Goal: Information Seeking & Learning: Learn about a topic

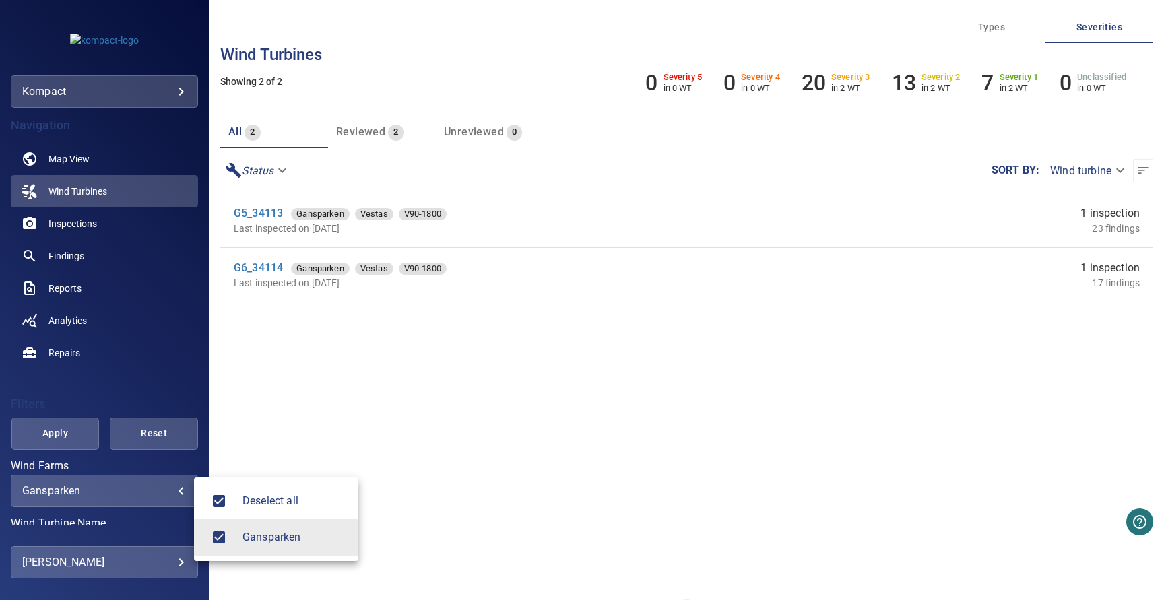
click at [139, 496] on body "**********" at bounding box center [582, 300] width 1164 height 600
click at [139, 494] on div at bounding box center [582, 300] width 1164 height 600
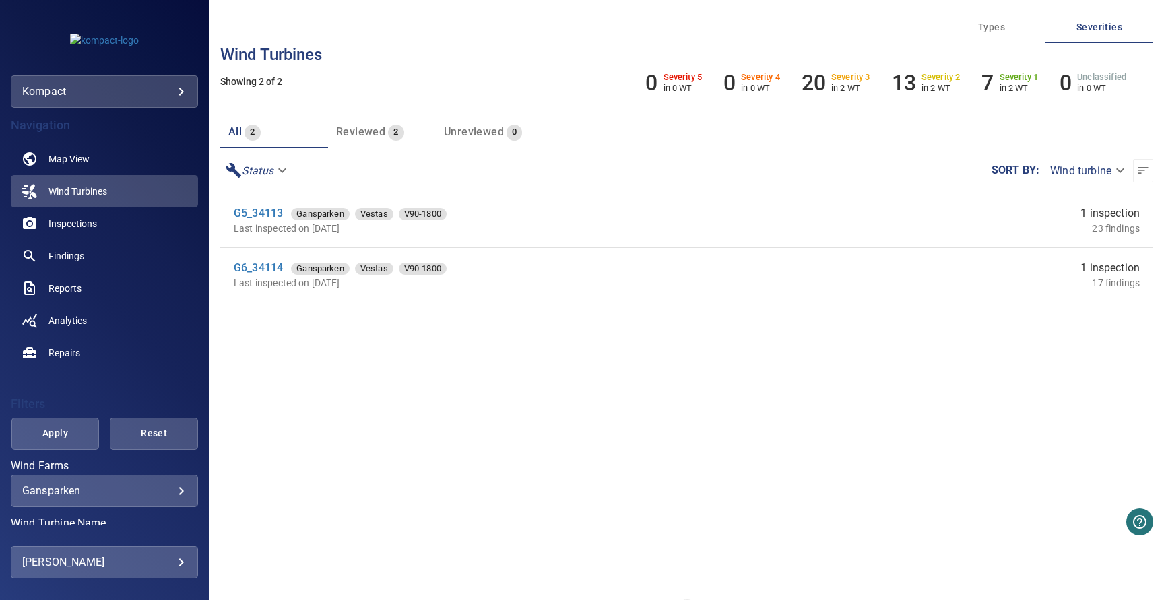
click at [162, 108] on div "Navigation Map View Wind Turbines Inspections Findings Reports Analytics Repairs" at bounding box center [104, 238] width 187 height 261
click at [166, 100] on body "**********" at bounding box center [582, 300] width 1164 height 600
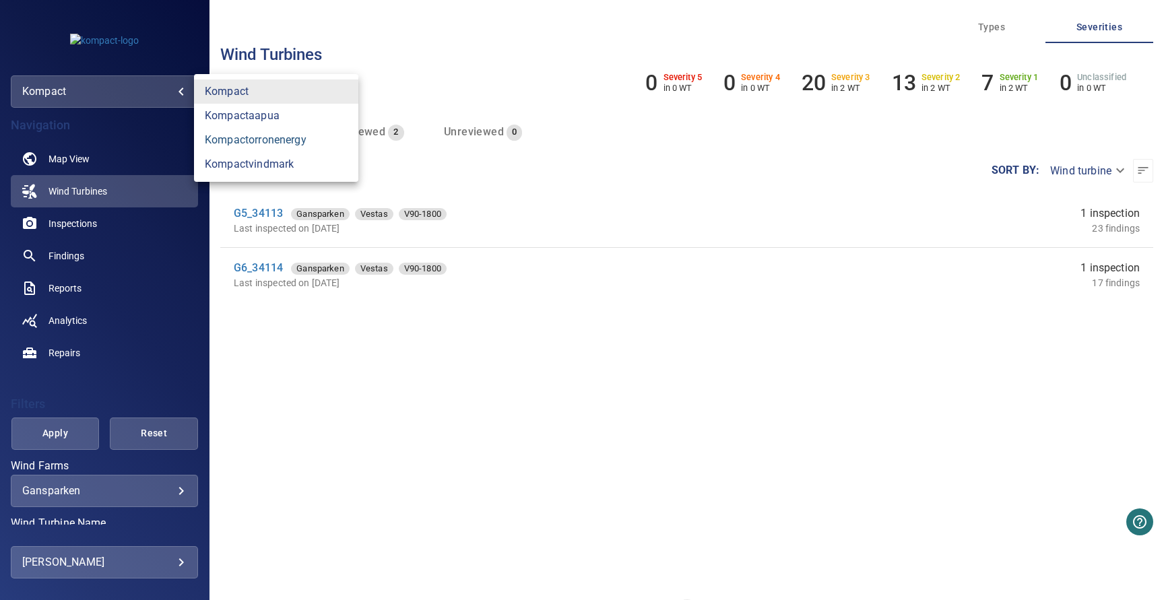
click at [273, 140] on link "kompactorronenergy" at bounding box center [276, 140] width 164 height 24
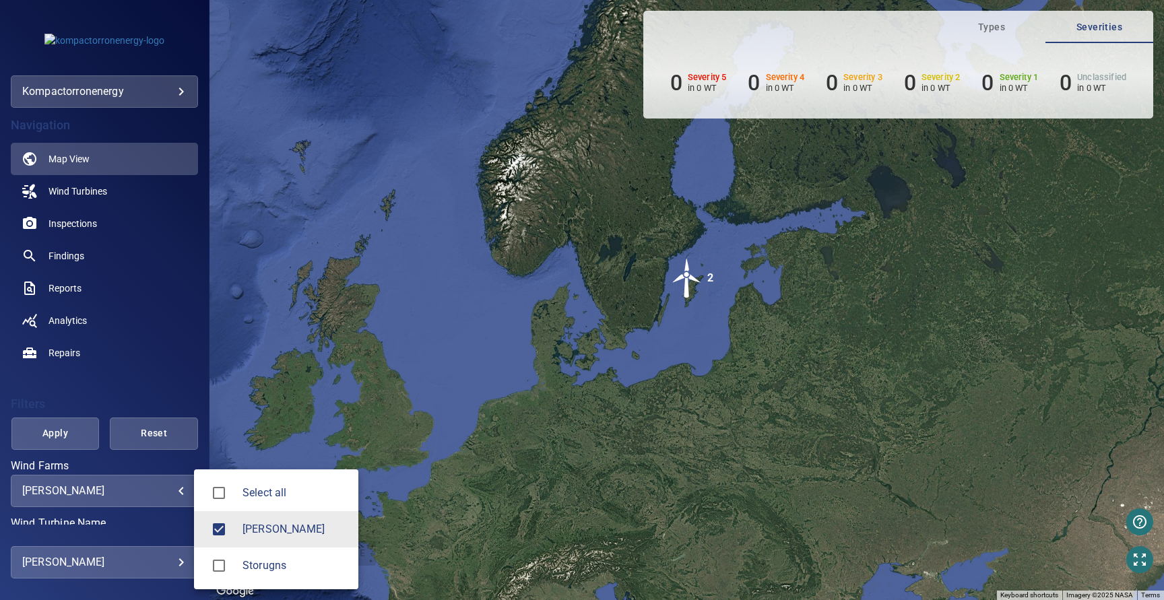
click at [157, 495] on body "**********" at bounding box center [582, 300] width 1164 height 600
click at [690, 333] on div at bounding box center [582, 300] width 1164 height 600
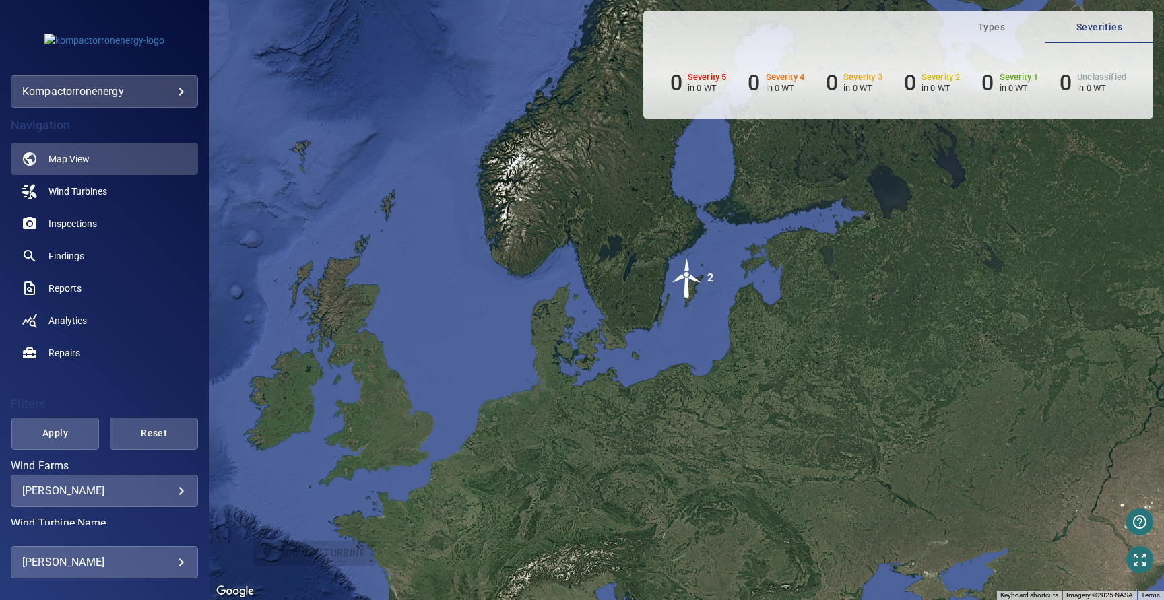
click at [152, 498] on div "[PERSON_NAME] ***** ​" at bounding box center [104, 491] width 187 height 32
click at [187, 490] on div "[PERSON_NAME] ***** ​" at bounding box center [104, 491] width 187 height 32
click at [185, 490] on body "**********" at bounding box center [582, 300] width 1164 height 600
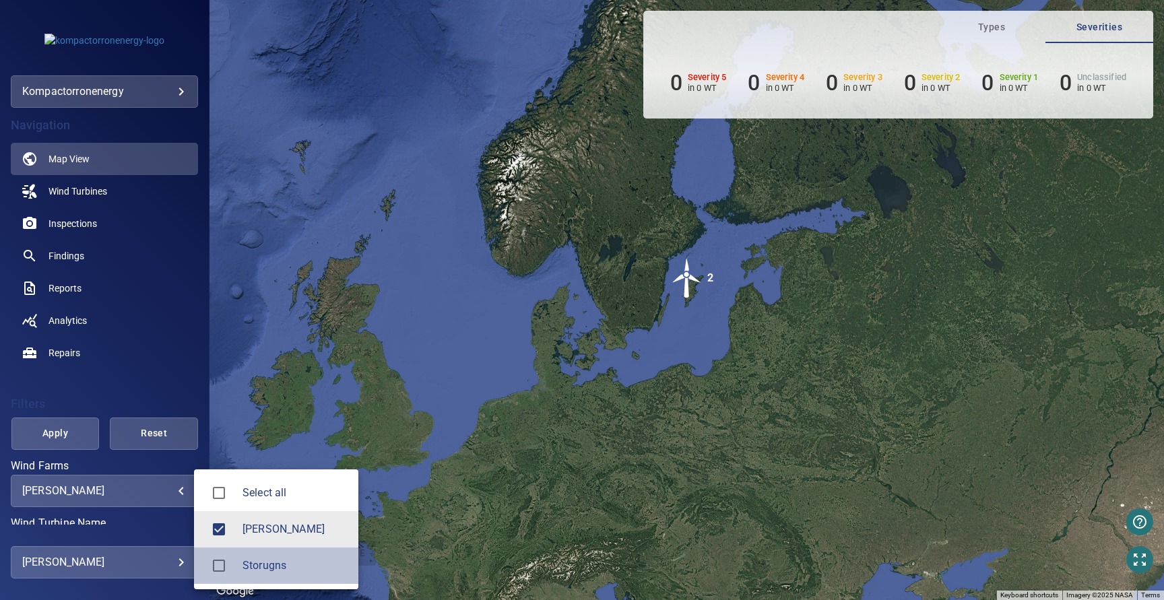
click at [271, 567] on span "Storugns" at bounding box center [294, 566] width 105 height 16
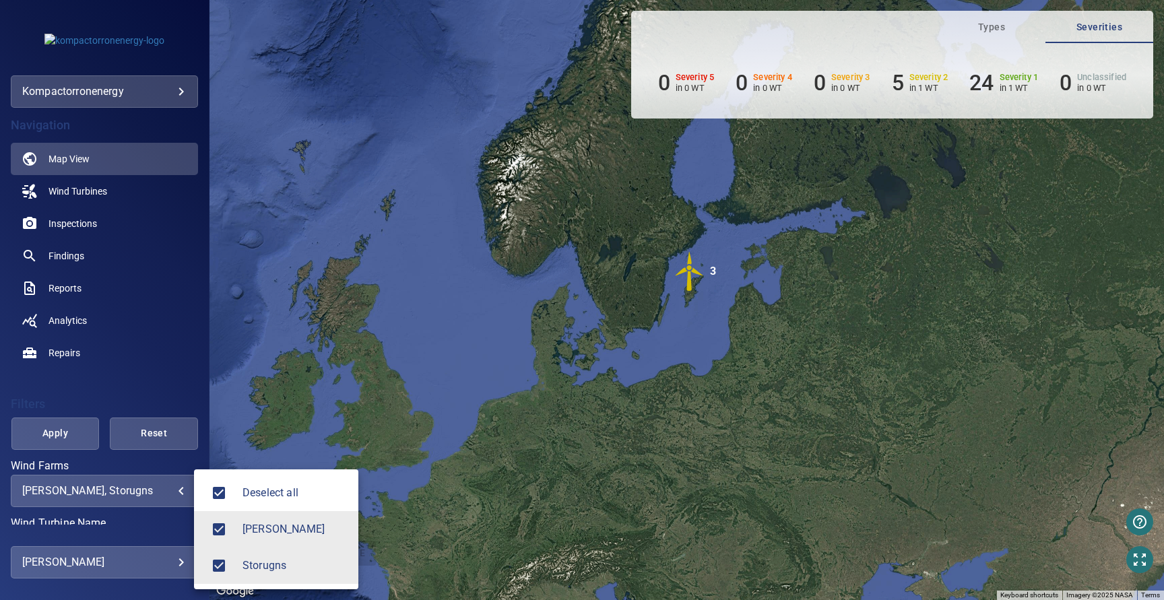
click at [251, 539] on li "[PERSON_NAME]" at bounding box center [276, 529] width 164 height 36
type input "********"
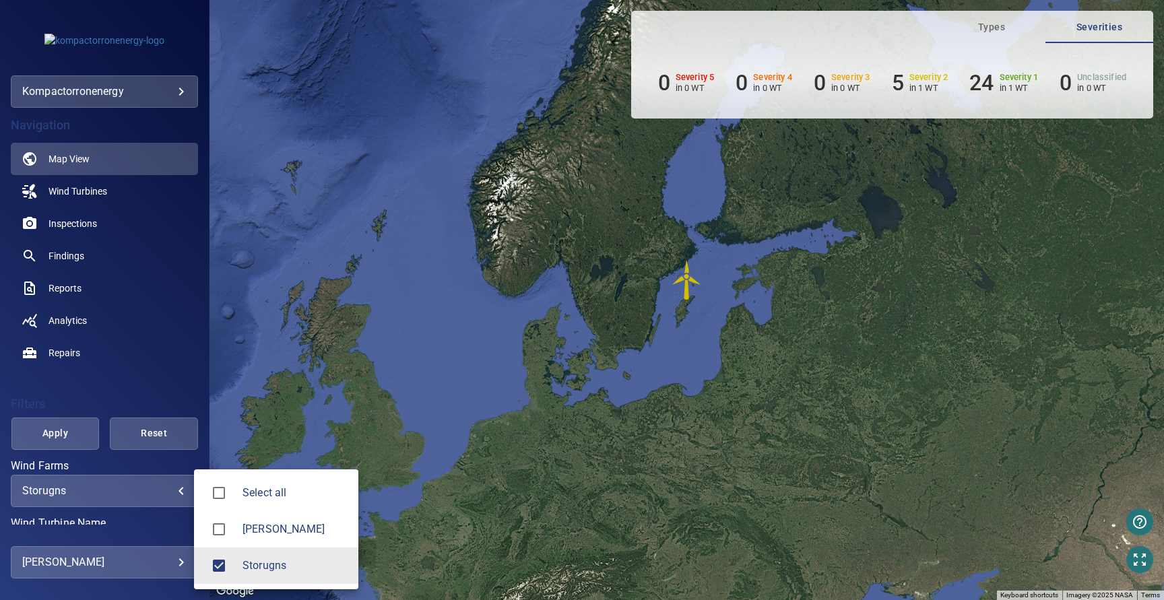
click at [686, 274] on div at bounding box center [582, 300] width 1164 height 600
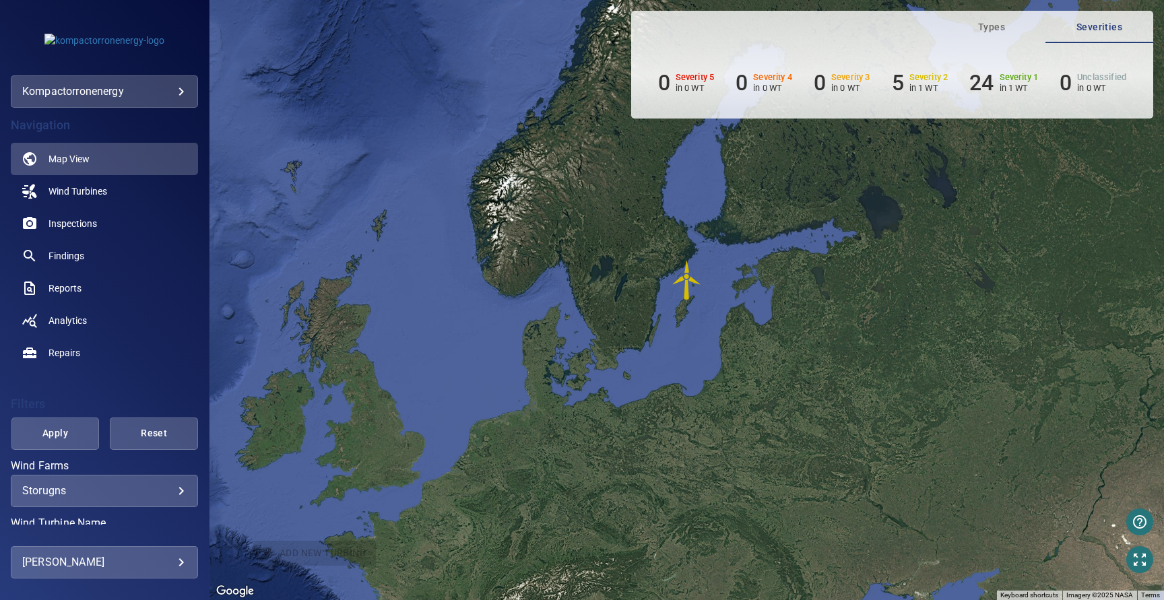
click at [686, 280] on img "T12693" at bounding box center [687, 280] width 40 height 40
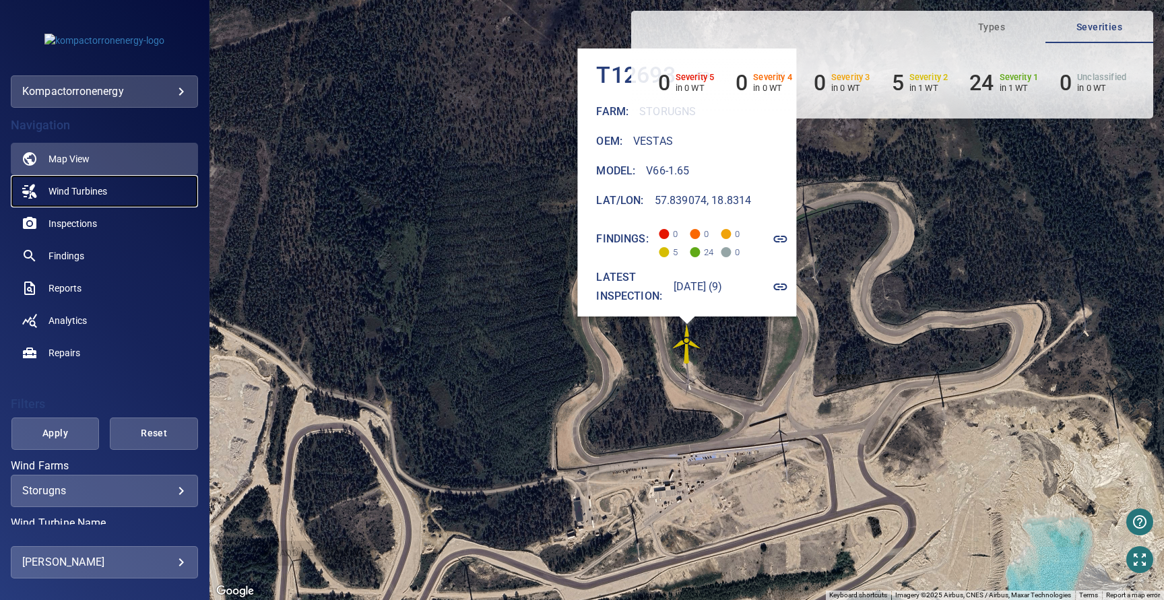
click at [88, 189] on span "Wind Turbines" at bounding box center [77, 191] width 59 height 13
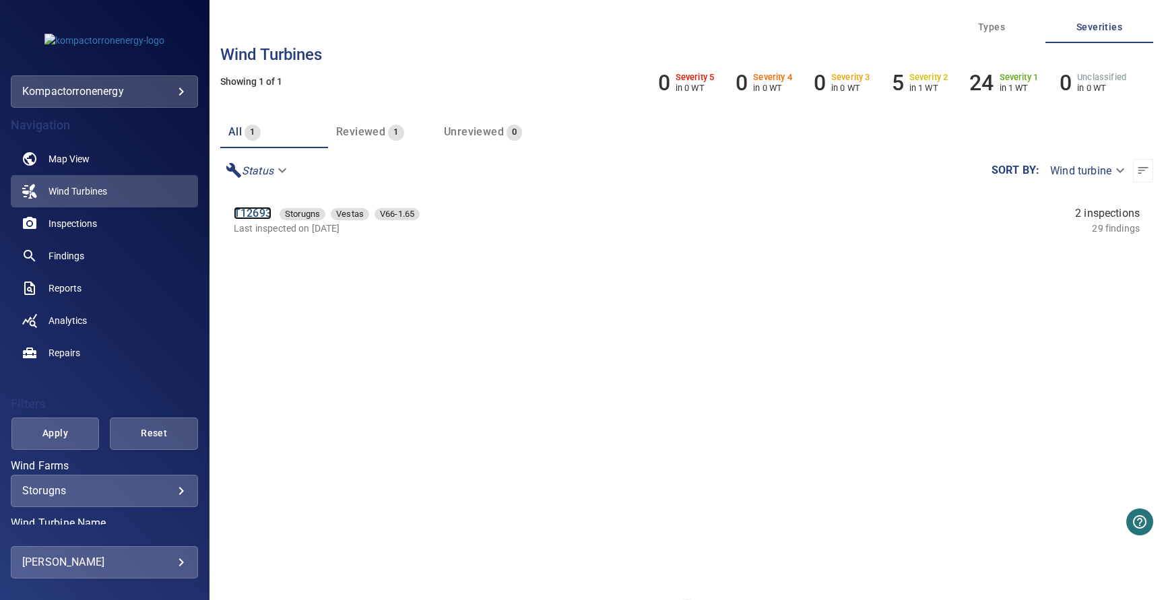
click at [259, 215] on link "T12693" at bounding box center [253, 213] width 38 height 13
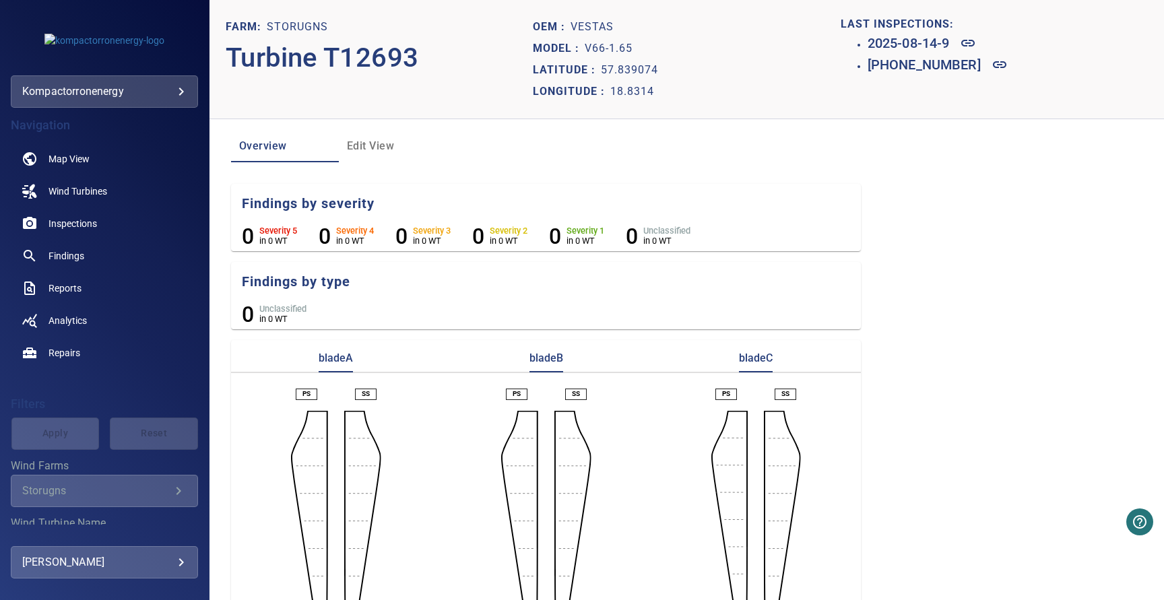
click at [374, 146] on span "Edit View" at bounding box center [393, 146] width 92 height 19
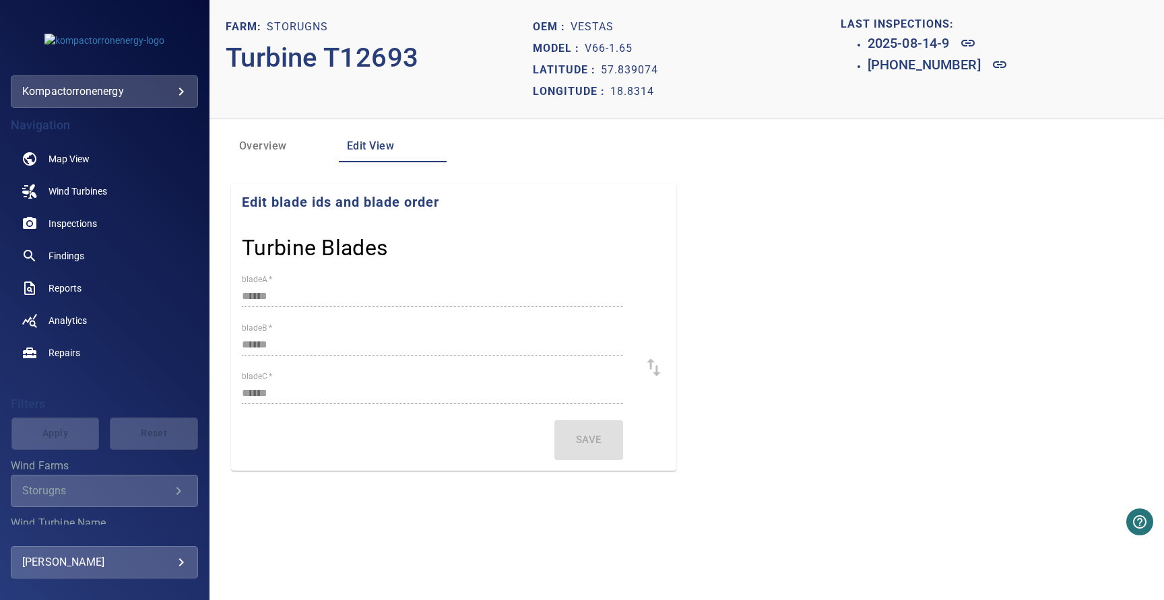
click at [264, 147] on span "Overview" at bounding box center [285, 146] width 92 height 19
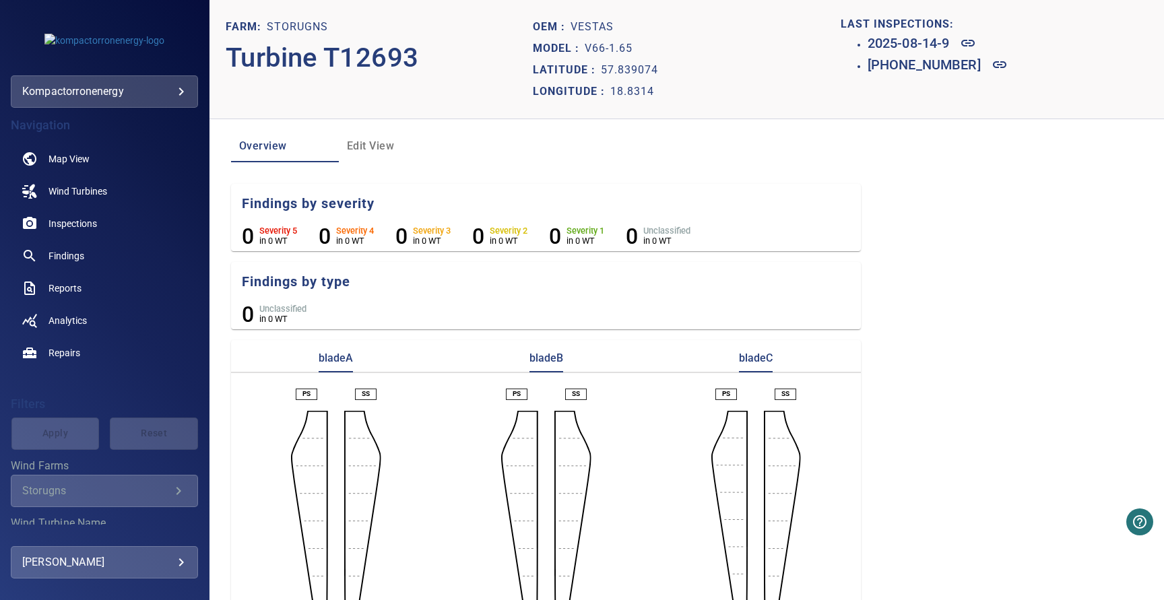
scroll to position [53, 0]
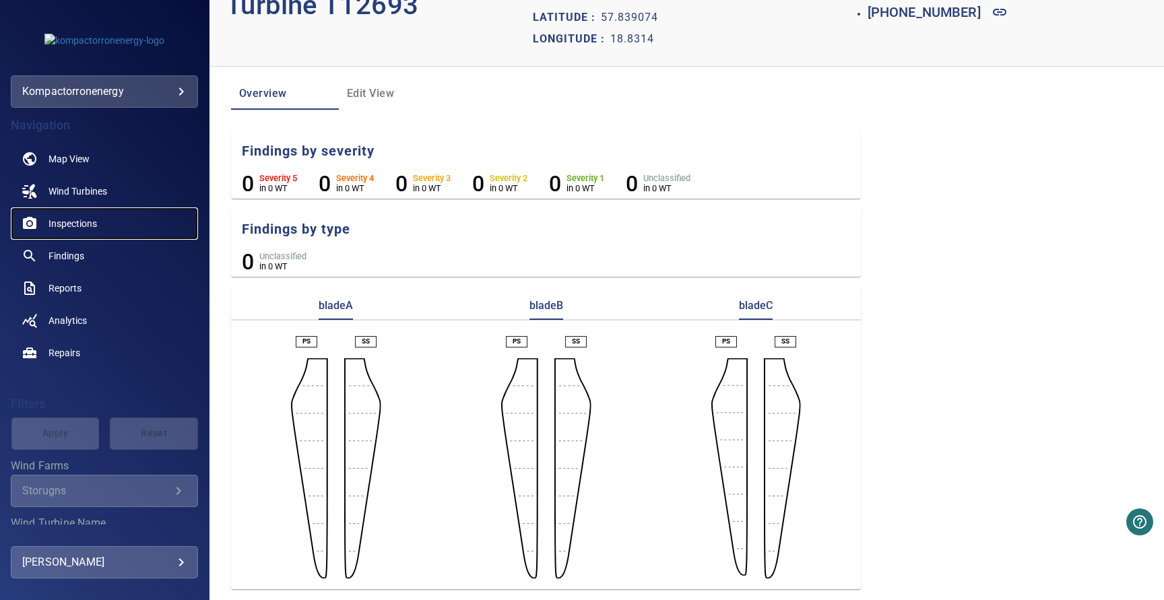
click at [76, 224] on span "Inspections" at bounding box center [72, 223] width 48 height 13
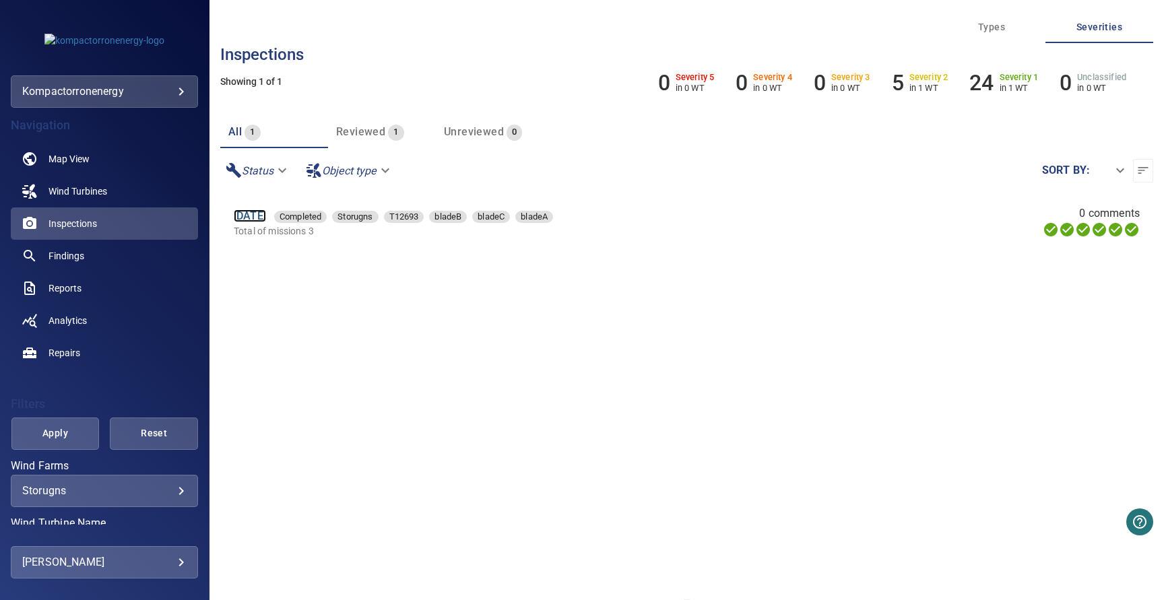
click at [266, 218] on link "[DATE]" at bounding box center [250, 215] width 32 height 13
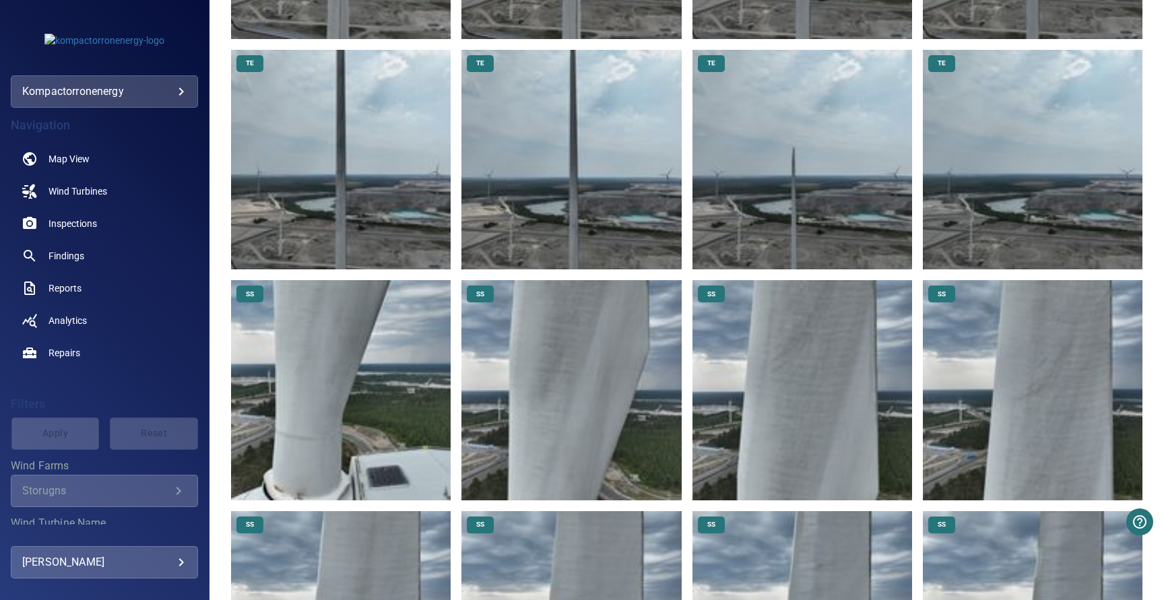
scroll to position [5128, 0]
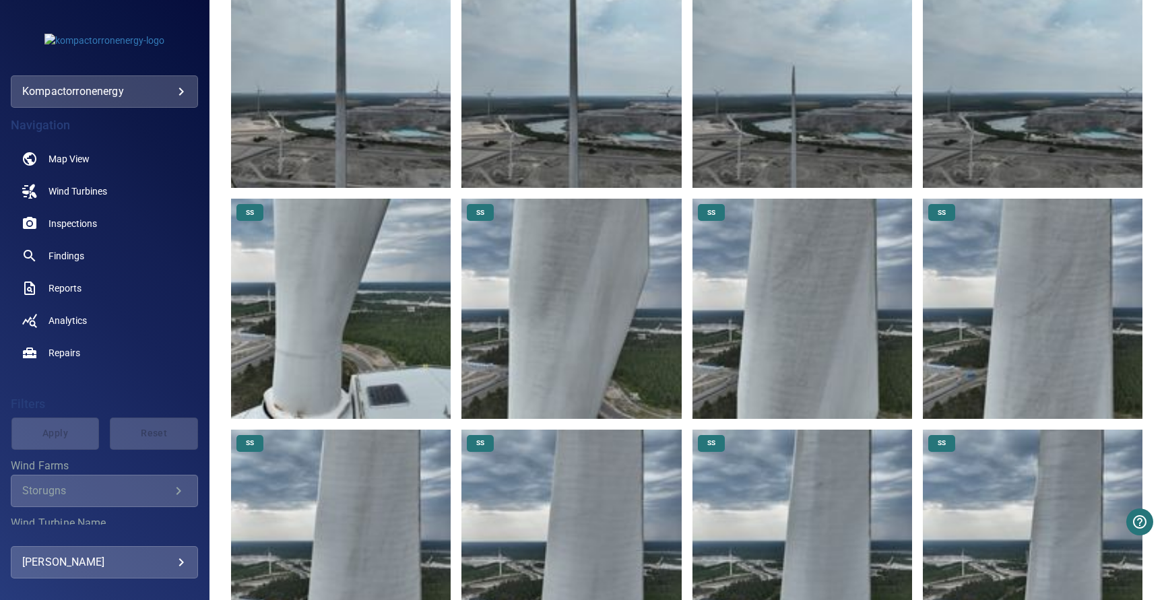
click at [591, 316] on img at bounding box center [571, 309] width 220 height 220
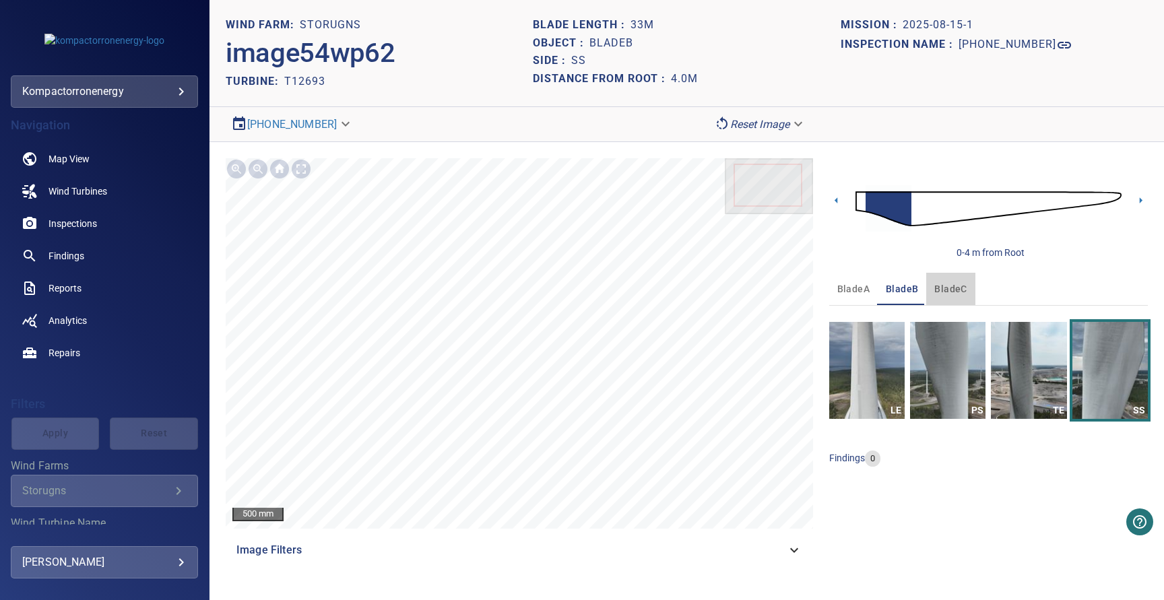
click at [946, 285] on span "bladeC" at bounding box center [950, 289] width 32 height 17
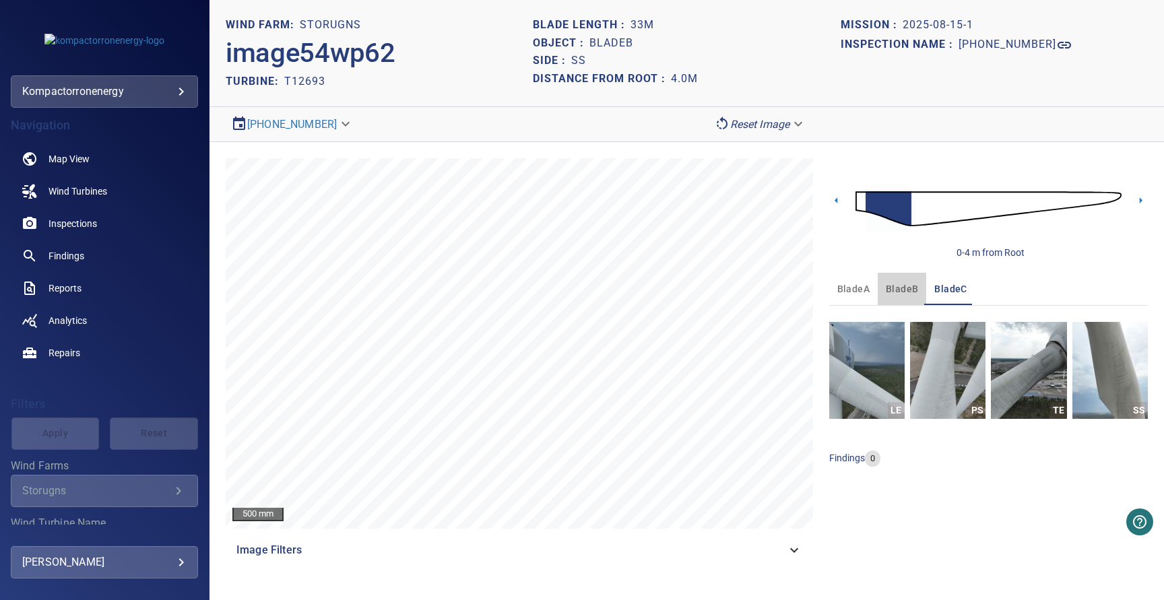
click at [898, 289] on span "bladeB" at bounding box center [902, 289] width 32 height 17
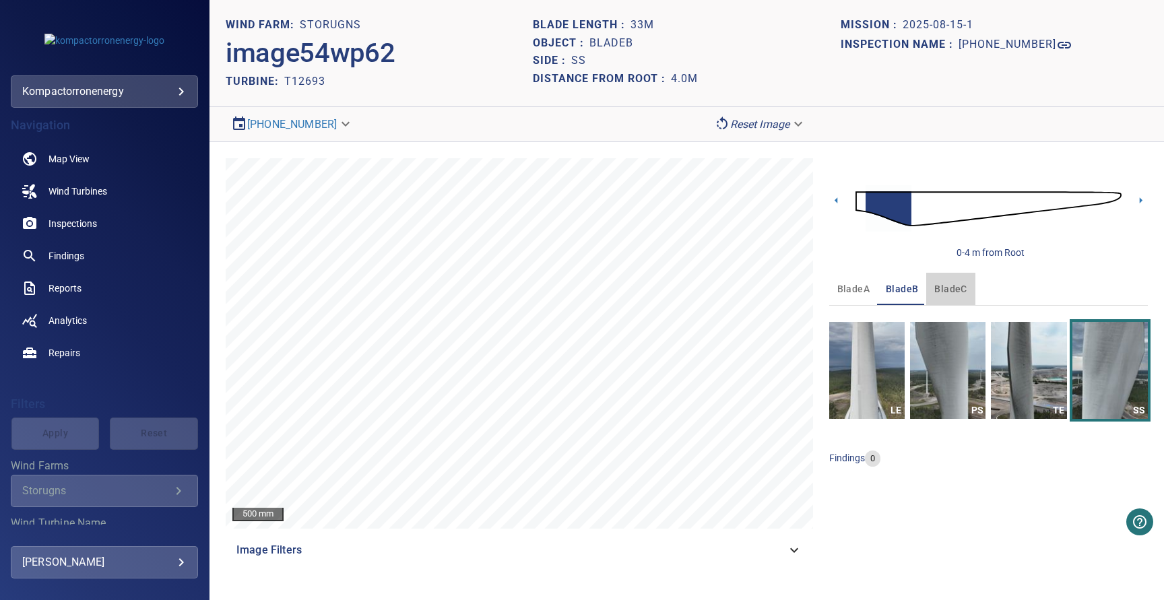
click at [946, 291] on span "bladeC" at bounding box center [950, 289] width 32 height 17
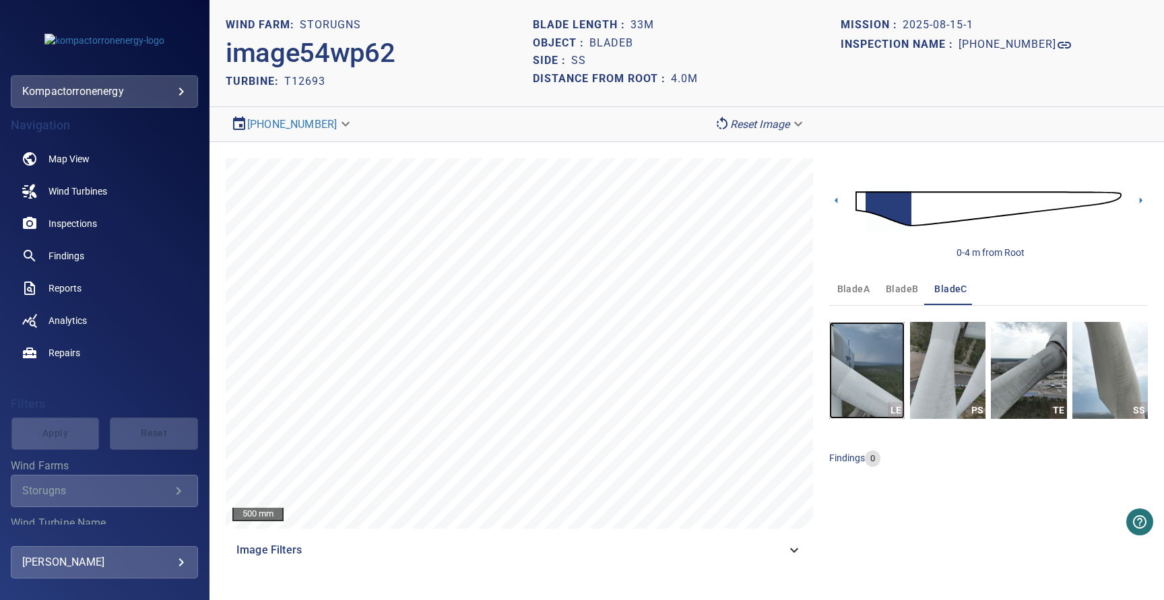
click at [889, 385] on img "button" at bounding box center [866, 370] width 75 height 97
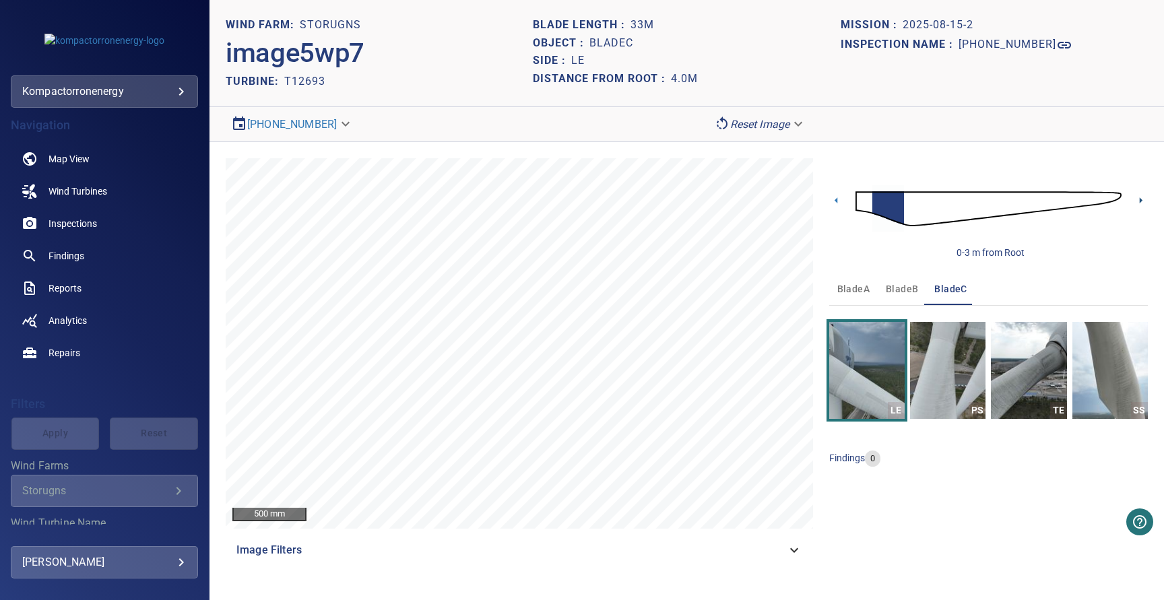
click at [1142, 199] on icon at bounding box center [1141, 200] width 14 height 14
click at [1140, 200] on icon at bounding box center [1141, 200] width 3 height 6
click at [921, 213] on img at bounding box center [988, 208] width 266 height 65
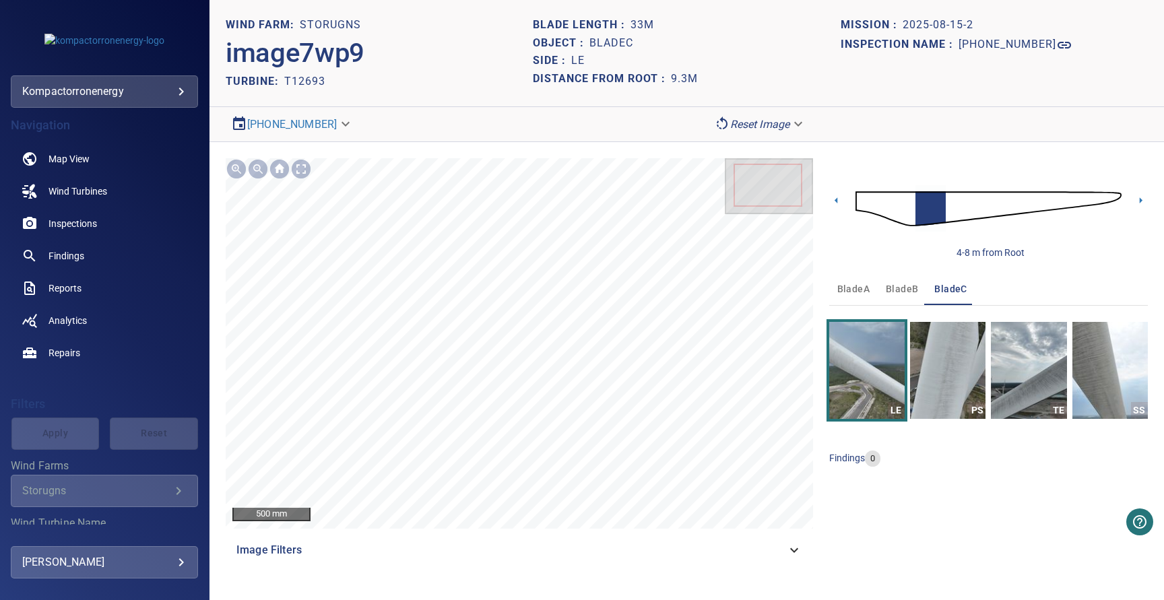
click at [972, 209] on img at bounding box center [988, 208] width 266 height 65
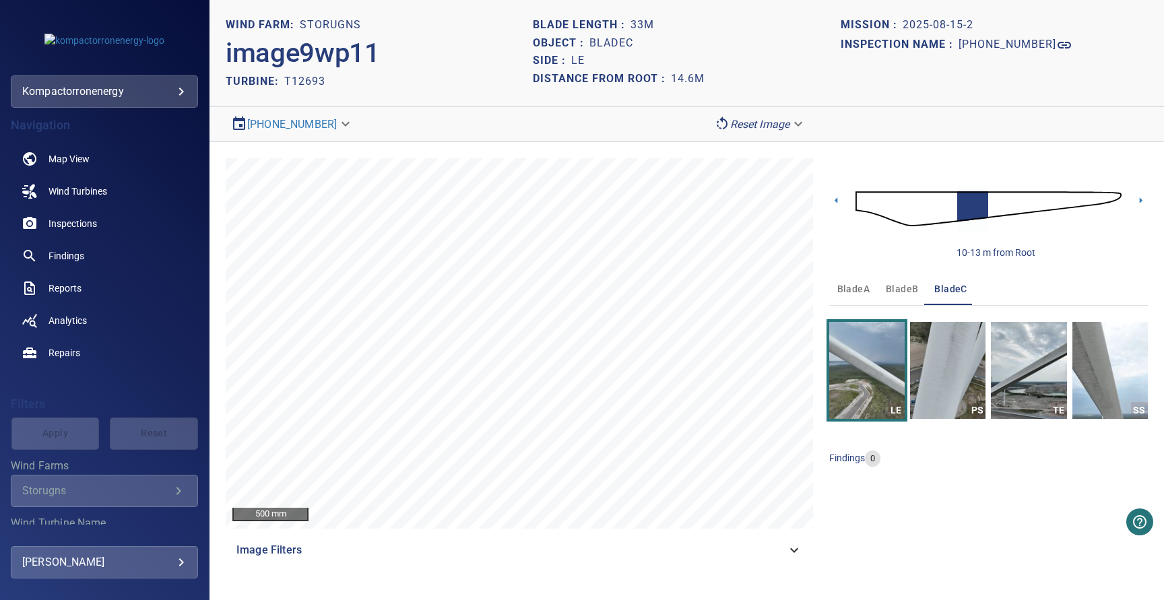
click at [1019, 209] on img at bounding box center [988, 208] width 266 height 65
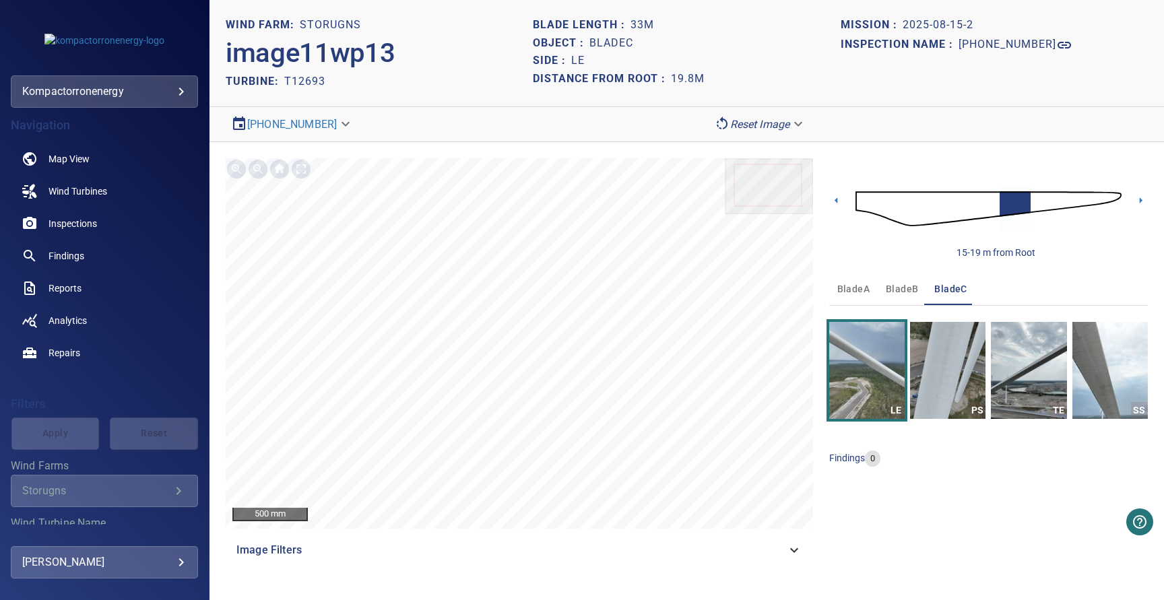
click at [1068, 203] on img at bounding box center [988, 208] width 266 height 65
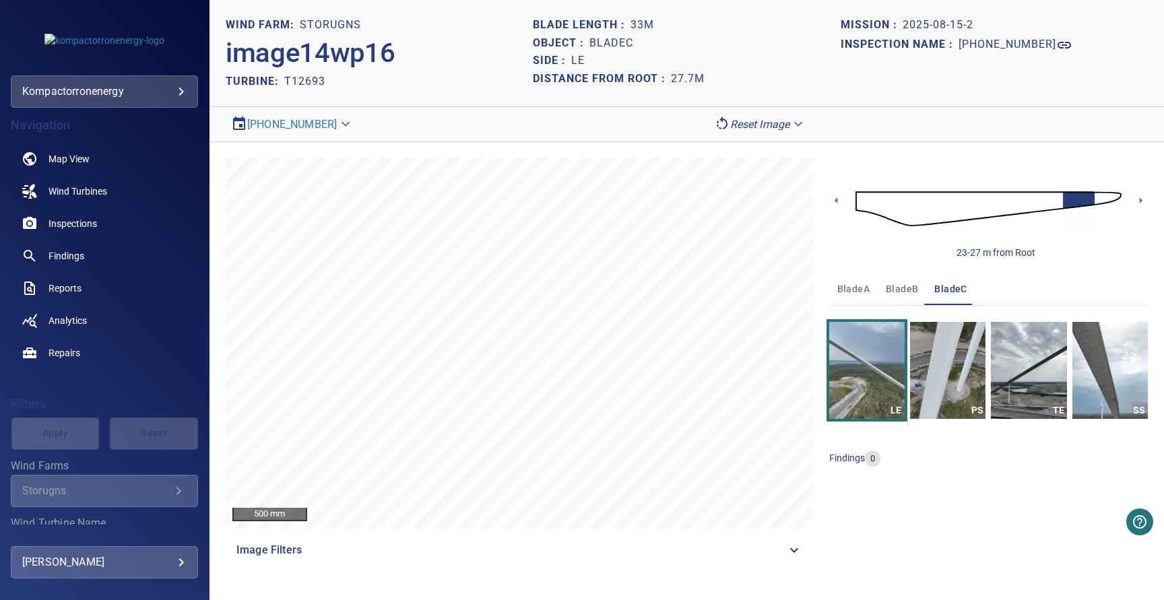
click at [1112, 197] on img at bounding box center [988, 208] width 266 height 65
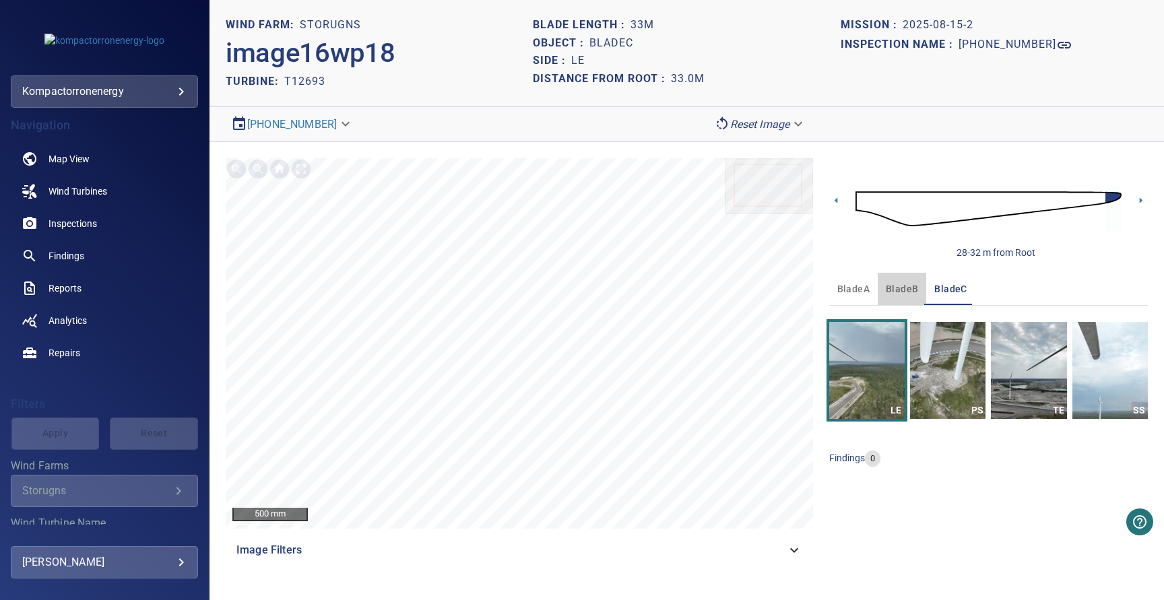
click at [892, 286] on span "bladeB" at bounding box center [902, 289] width 32 height 17
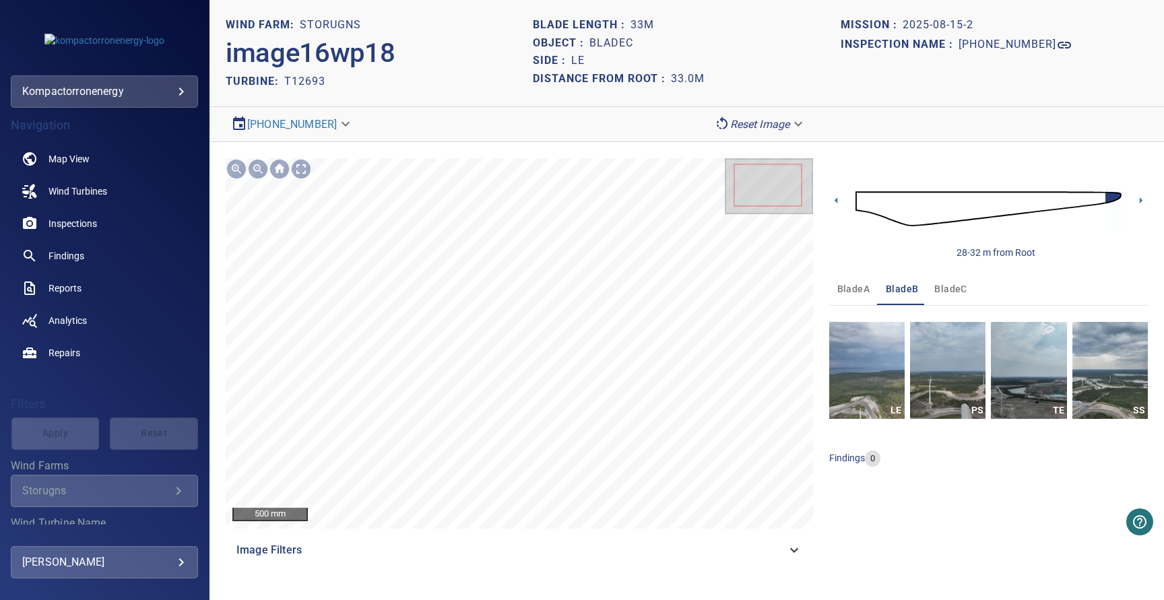
click at [863, 197] on img at bounding box center [988, 208] width 266 height 65
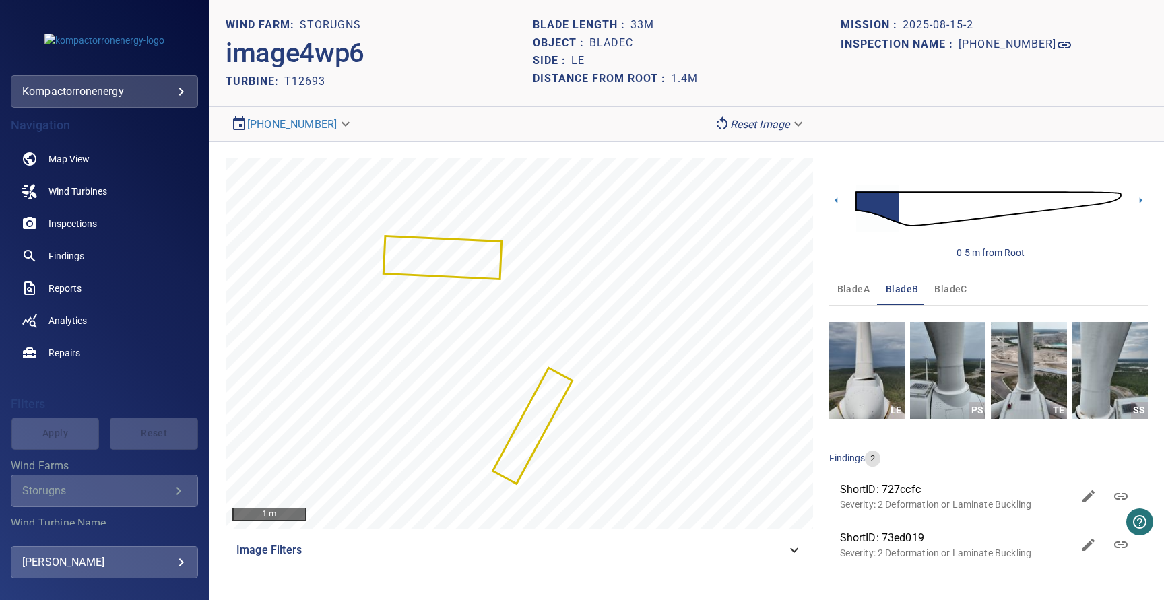
click at [921, 203] on img at bounding box center [988, 208] width 266 height 65
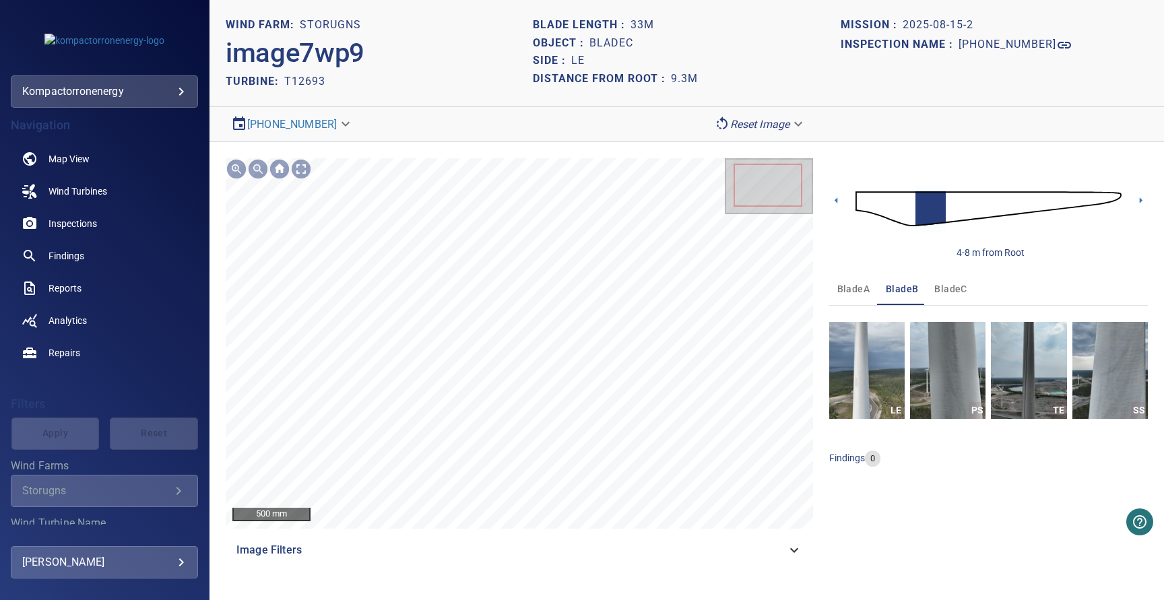
click at [947, 203] on img at bounding box center [988, 208] width 266 height 65
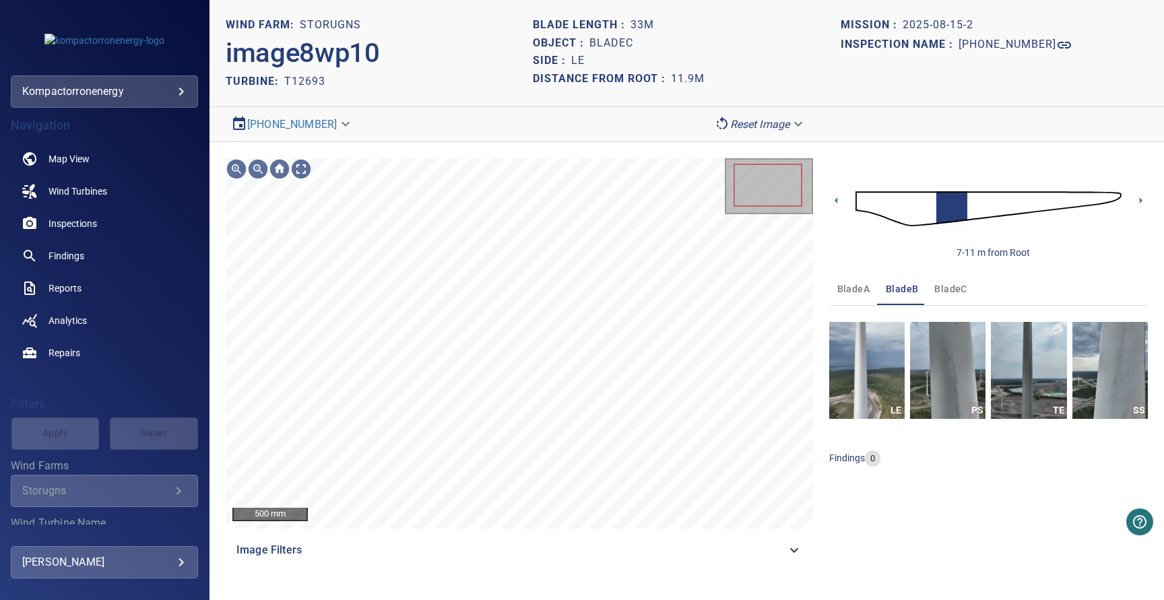
click at [981, 205] on img at bounding box center [988, 208] width 266 height 65
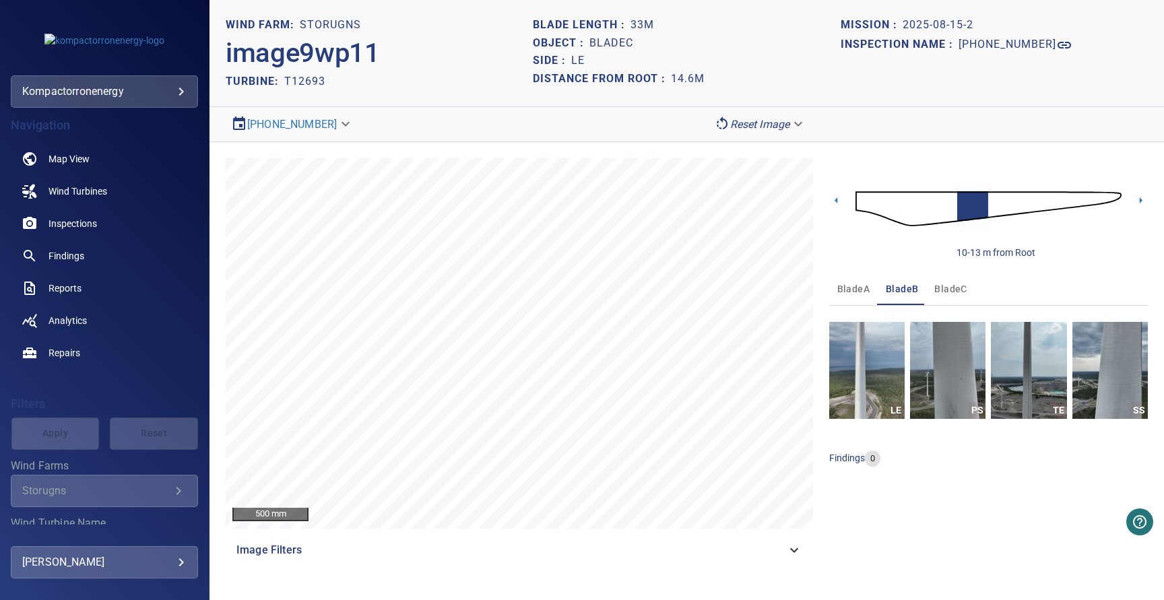
click at [1004, 207] on img at bounding box center [988, 208] width 266 height 65
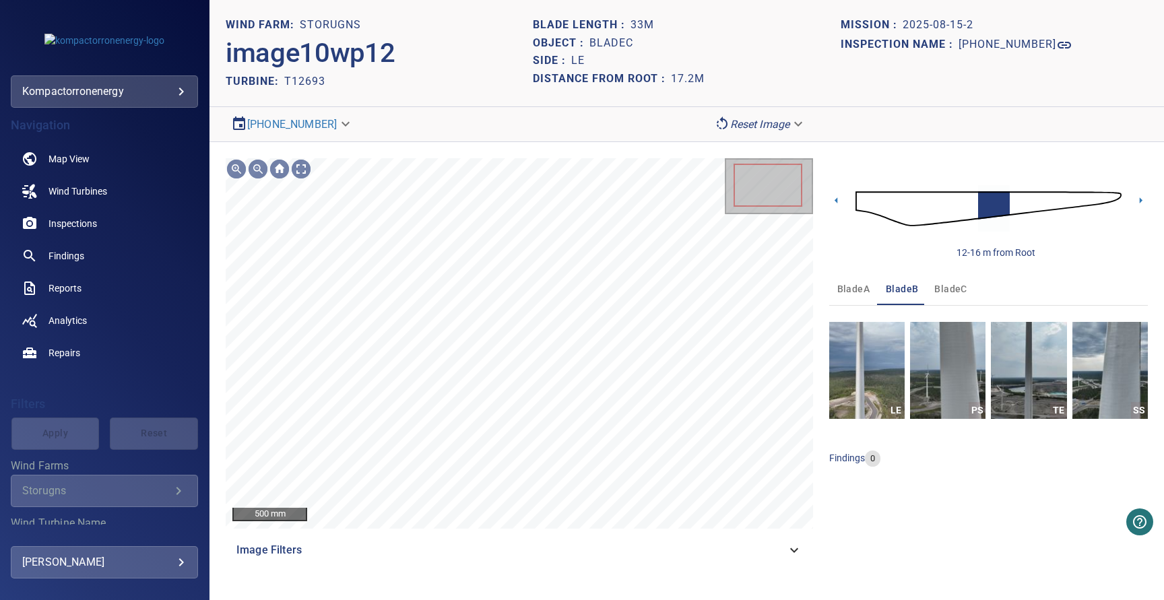
click at [1036, 204] on img at bounding box center [988, 208] width 266 height 65
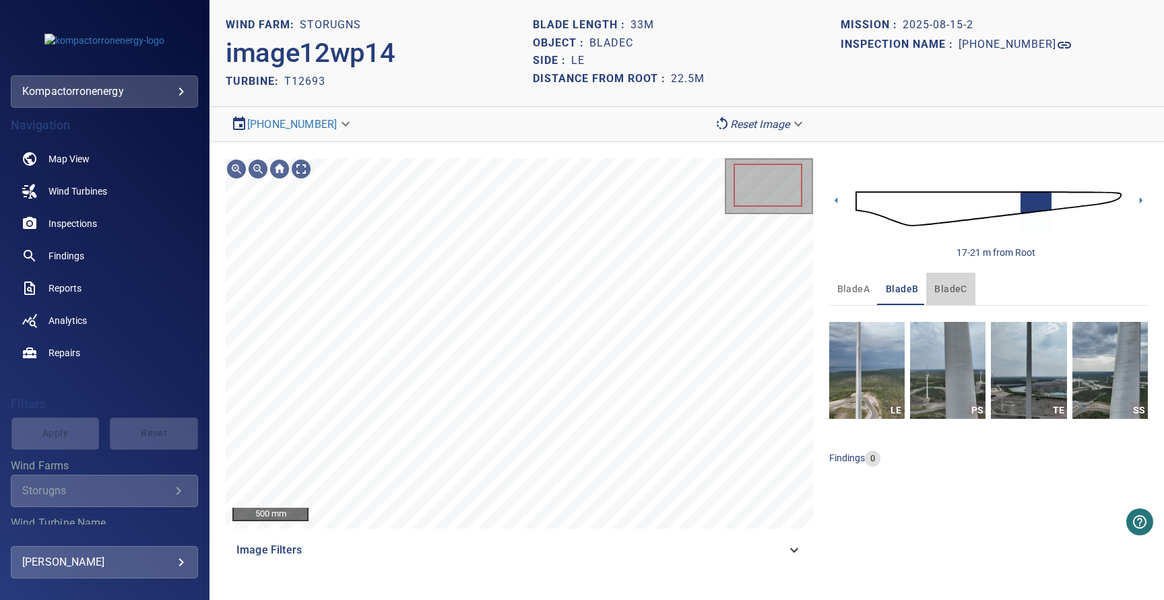
click at [958, 287] on span "bladeC" at bounding box center [950, 289] width 32 height 17
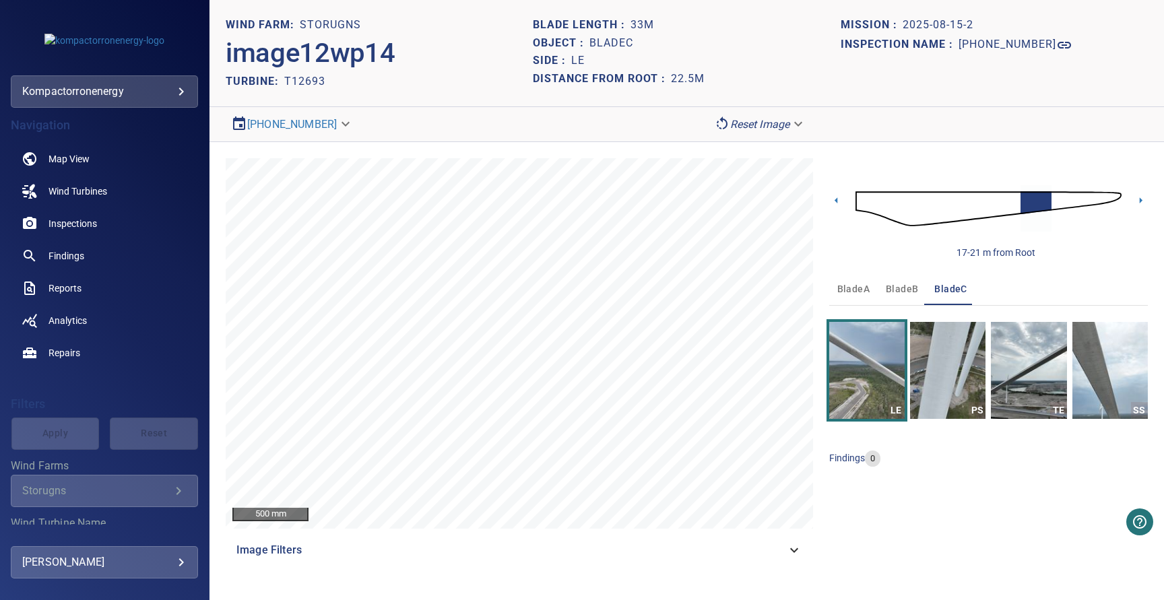
click at [1082, 203] on img at bounding box center [988, 208] width 266 height 65
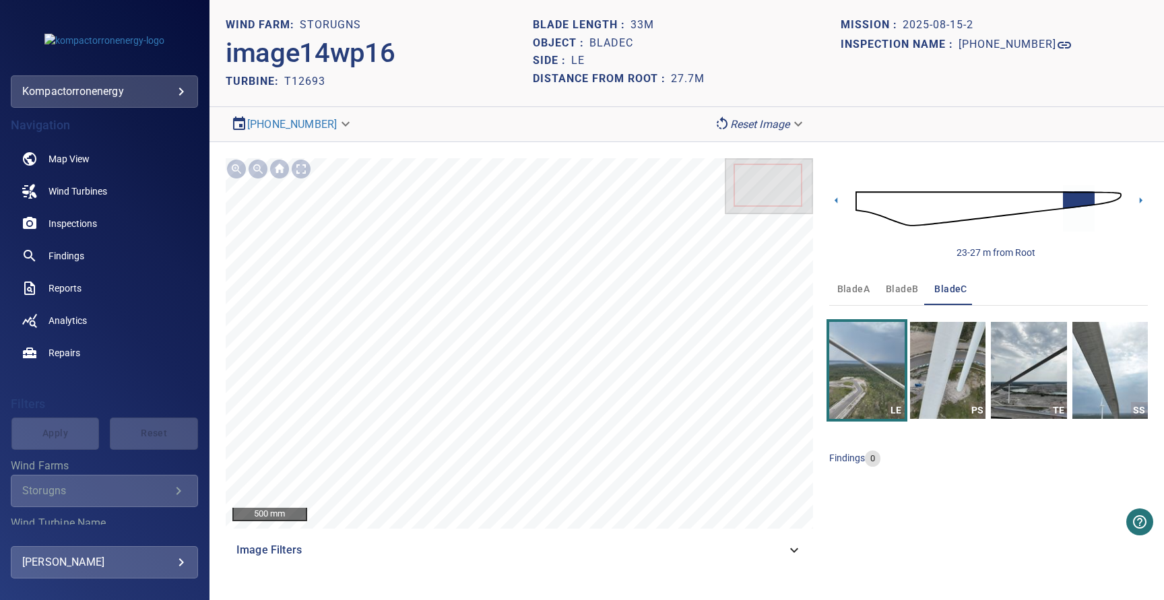
click at [182, 88] on body "**********" at bounding box center [582, 300] width 1164 height 600
